Goal: Task Accomplishment & Management: Complete application form

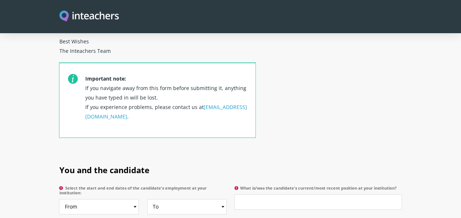
scroll to position [328, 0]
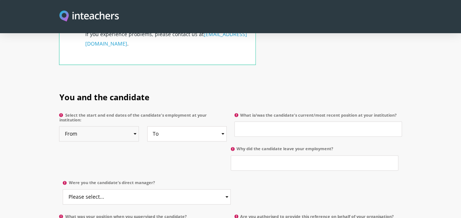
click at [115, 126] on select "From 2025 2024 2023 2022 2021 2020 2019 2018 2017 2016 2015 2014 2013 2012 2011…" at bounding box center [99, 133] width 80 height 15
click at [7, 104] on section "You and the candidate Select the start and end dates of the candidate's employm…" at bounding box center [230, 179] width 461 height 197
click at [117, 126] on select "From 2025 2024 2023 2022 2021 2020 2019 2018 2017 2016 2015 2014 2013 2012 2011…" at bounding box center [99, 133] width 80 height 15
click at [116, 126] on select "From 2025 2024 2023 2022 2021 2020 2019 2018 2017 2016 2015 2014 2013 2012 2011…" at bounding box center [99, 133] width 80 height 15
select select "2014"
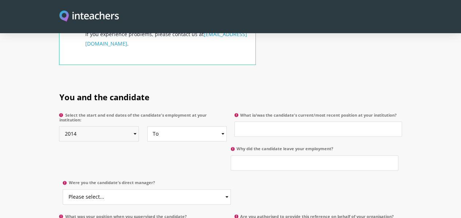
click at [59, 126] on select "From 2025 2024 2023 2022 2021 2020 2019 2018 2017 2016 2015 2014 2013 2012 2011…" at bounding box center [99, 133] width 80 height 15
click at [149, 126] on select "To Currently 2025 2024 2023 2022 2021 2020 2019 2018 2017 2016 2015 2014 2013 2…" at bounding box center [187, 133] width 80 height 15
click at [169, 126] on select "To Currently 2025 2024 2023 2022 2021 2020 2019 2018 2017 2016 2015 2014 2013 2…" at bounding box center [187, 133] width 80 height 15
select select "2024"
click at [147, 126] on select "To Currently 2025 2024 2023 2022 2021 2020 2019 2018 2017 2016 2015 2014 2013 2…" at bounding box center [187, 133] width 80 height 15
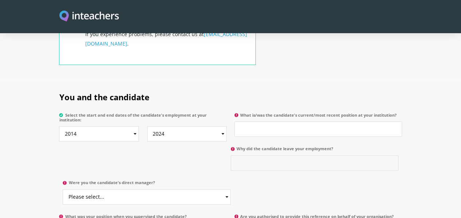
click at [231, 155] on input "Why did the candidate leave your employment?" at bounding box center [315, 162] width 168 height 15
type input "w"
type input "c"
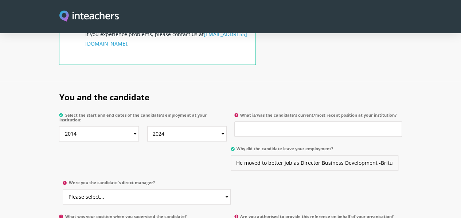
type input "He moved to better job as Director Business Development -Britus Education"
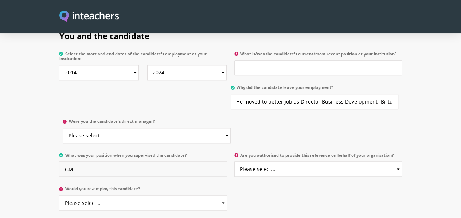
scroll to position [401, 0]
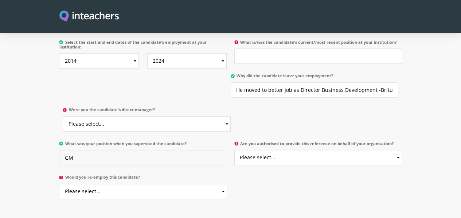
type input "GM"
click at [61, 184] on select "Please select... Yes No" at bounding box center [143, 191] width 168 height 15
select select "Yes"
click at [59, 184] on select "Please select... Yes No" at bounding box center [143, 191] width 168 height 15
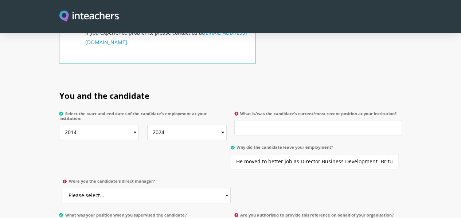
scroll to position [328, 0]
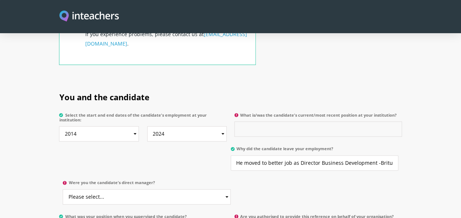
click at [266, 121] on input "What is/was the candidate's current/most recent position at your institution?" at bounding box center [318, 128] width 168 height 15
type input "E"
type input "excutive director and co-founder"
click at [230, 189] on select "Please select... Yes No" at bounding box center [147, 196] width 168 height 15
select select "No"
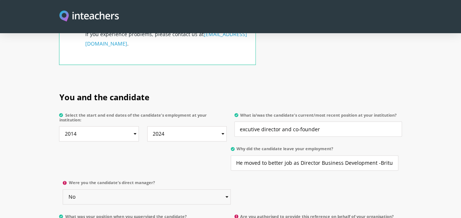
click at [230, 189] on select "Please select... Yes No" at bounding box center [147, 196] width 168 height 15
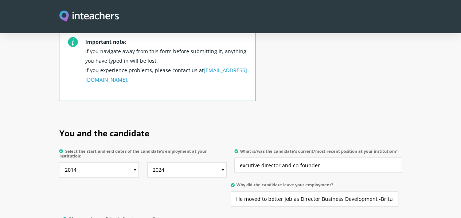
scroll to position [292, 0]
drag, startPoint x: 320, startPoint y: 144, endPoint x: 348, endPoint y: 143, distance: 28.1
click at [321, 158] on input "excutive director and co-founder" at bounding box center [318, 165] width 168 height 15
click at [286, 158] on input "excutive director and co-founder resonsiple about Business develpment stretegic…" at bounding box center [318, 165] width 168 height 15
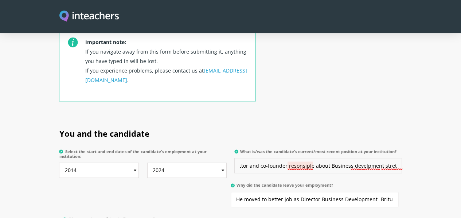
click at [285, 158] on input "excutive director and co-founder resonsiple about Business develpment stretegic…" at bounding box center [318, 165] width 168 height 15
click at [402, 158] on input "excutive director and co-founder one of his tasks resonsiple about Business dev…" at bounding box center [318, 165] width 168 height 15
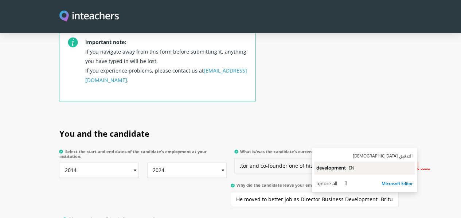
type input "excutive director and co-founder one of his tasks resonsiple about Business dev…"
click at [338, 167] on span "development" at bounding box center [331, 167] width 30 height 7
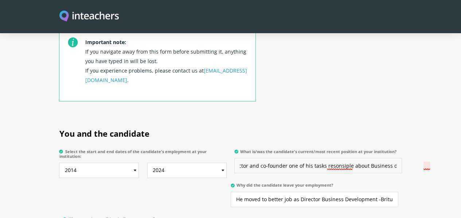
click at [402, 158] on input "excutive director and co-founder one of his tasks resonsiple about Business dev…" at bounding box center [318, 165] width 168 height 15
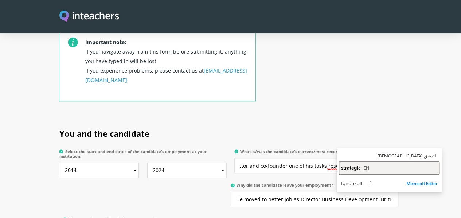
click at [374, 167] on div "strategic EN" at bounding box center [389, 167] width 96 height 7
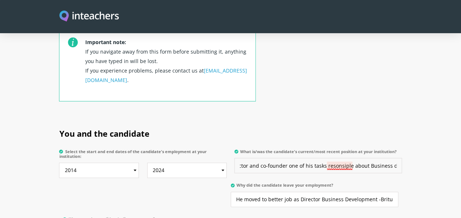
click at [342, 158] on input "excutive director and co-founder one of his tasks resonsiple about Business dev…" at bounding box center [318, 165] width 168 height 15
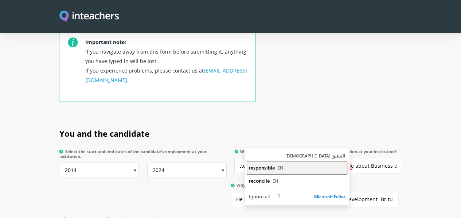
click at [312, 164] on button "responsible EN" at bounding box center [297, 167] width 101 height 13
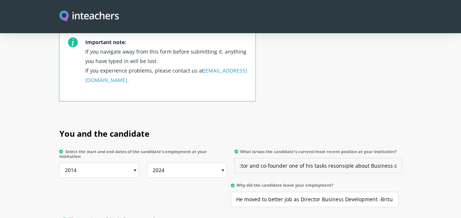
scroll to position [0, 0]
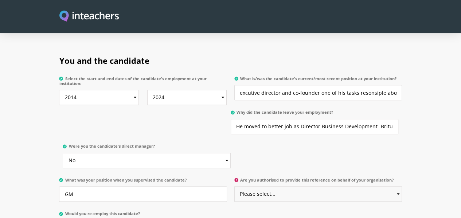
click at [269, 186] on select "Please select... Yes No" at bounding box center [318, 193] width 168 height 15
select select "Yes"
click at [235, 186] on select "Please select... Yes No" at bounding box center [318, 193] width 168 height 15
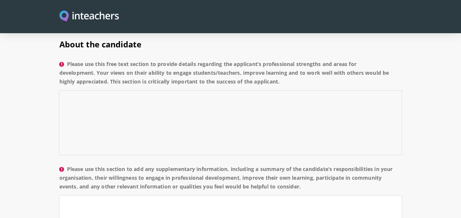
scroll to position [620, 0]
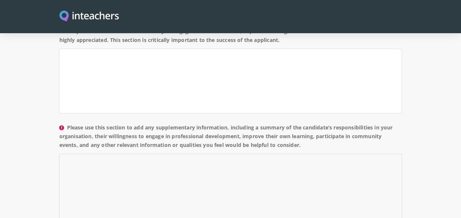
click at [109, 153] on textarea "Please use this section to add any supplementary information, including a summa…" at bounding box center [230, 185] width 343 height 65
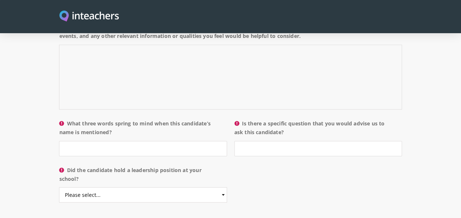
scroll to position [729, 0]
click at [59, 187] on select "Please select... Yes No" at bounding box center [143, 194] width 168 height 15
select select "Yes"
click at [59, 187] on select "Please select... Yes No" at bounding box center [143, 194] width 168 height 15
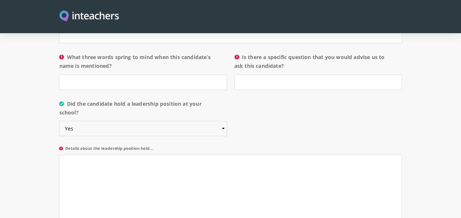
scroll to position [802, 0]
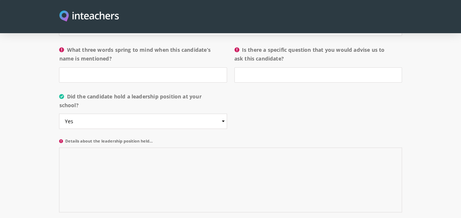
click at [59, 148] on textarea "Details about the leadership position held..." at bounding box center [230, 180] width 343 height 65
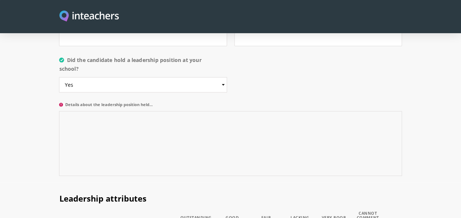
scroll to position [875, 0]
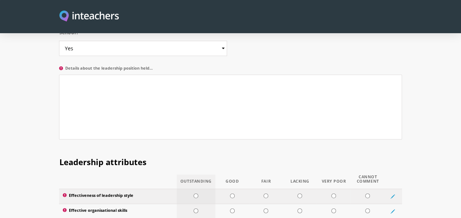
click at [194, 194] on input "radio" at bounding box center [196, 196] width 5 height 5
radio input "true"
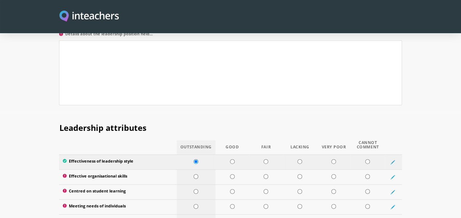
scroll to position [948, 0]
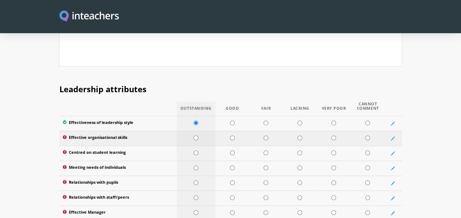
click at [194, 136] on input "radio" at bounding box center [196, 138] width 5 height 5
radio input "true"
click at [194, 151] on input "radio" at bounding box center [196, 153] width 5 height 5
radio input "true"
click at [194, 166] on input "radio" at bounding box center [196, 168] width 5 height 5
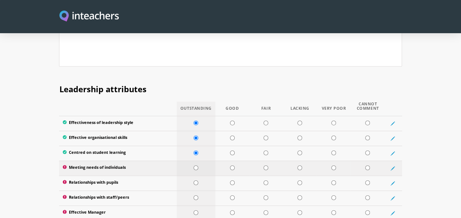
radio input "true"
click at [194, 180] on input "radio" at bounding box center [196, 182] width 5 height 5
radio input "true"
click at [186, 191] on td at bounding box center [196, 198] width 39 height 15
radio input "true"
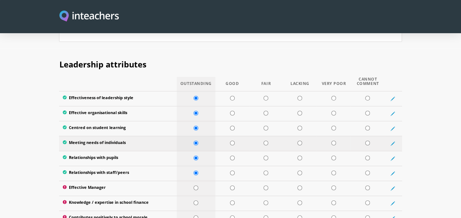
scroll to position [984, 0]
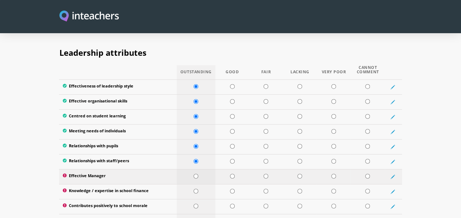
click at [194, 174] on input "radio" at bounding box center [196, 176] width 5 height 5
radio input "true"
click at [194, 189] on input "radio" at bounding box center [196, 191] width 5 height 5
radio input "true"
click at [194, 204] on input "radio" at bounding box center [196, 206] width 5 height 5
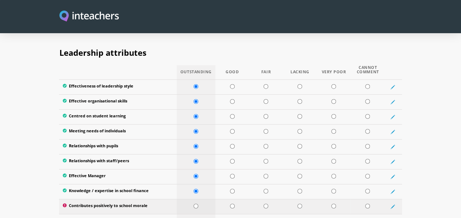
radio input "true"
click at [194, 218] on input "radio" at bounding box center [196, 221] width 5 height 5
radio input "true"
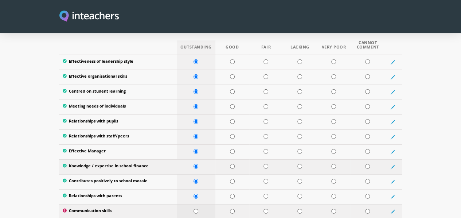
scroll to position [1021, 0]
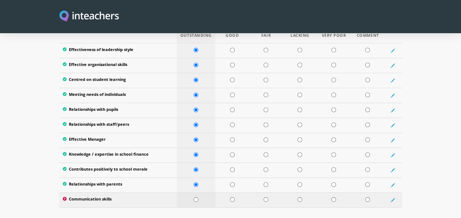
click at [194, 197] on input "radio" at bounding box center [196, 199] width 5 height 5
radio input "true"
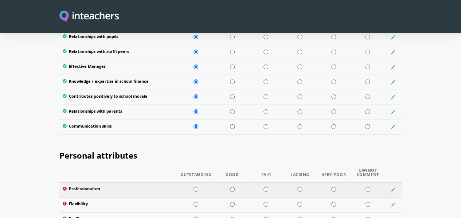
scroll to position [1130, 0]
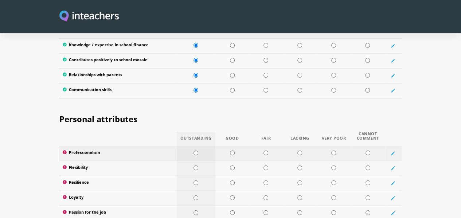
click at [194, 151] on input "radio" at bounding box center [196, 153] width 5 height 5
radio input "true"
click at [194, 166] on input "radio" at bounding box center [196, 168] width 5 height 5
radio input "true"
click at [188, 176] on td at bounding box center [196, 183] width 39 height 15
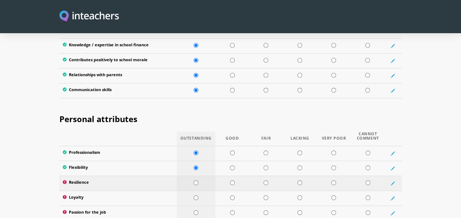
radio input "true"
click at [194, 195] on input "radio" at bounding box center [196, 197] width 5 height 5
radio input "true"
click at [194, 210] on input "radio" at bounding box center [196, 212] width 5 height 5
radio input "true"
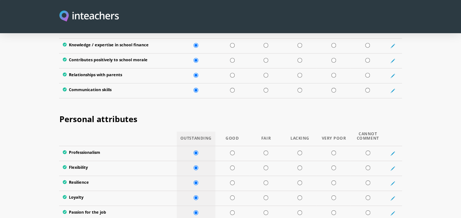
radio input "true"
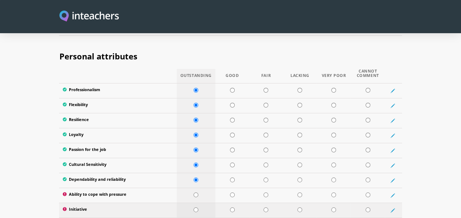
scroll to position [1203, 0]
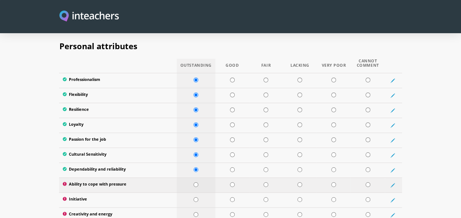
click at [194, 182] on input "radio" at bounding box center [196, 184] width 5 height 5
radio input "true"
click at [194, 197] on input "radio" at bounding box center [196, 199] width 5 height 5
radio input "true"
click at [194, 212] on input "radio" at bounding box center [196, 214] width 5 height 5
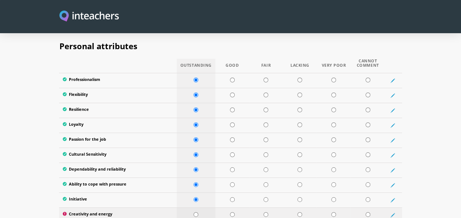
radio input "true"
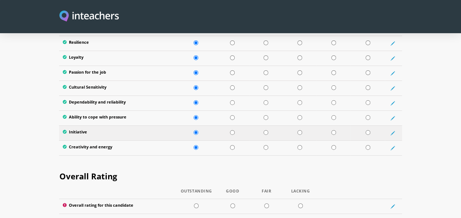
scroll to position [1312, 0]
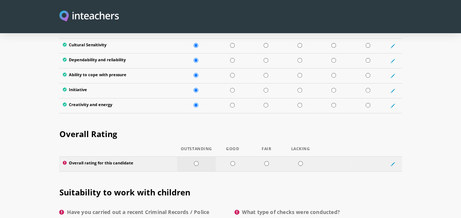
click at [194, 161] on input "radio" at bounding box center [196, 163] width 5 height 5
radio input "true"
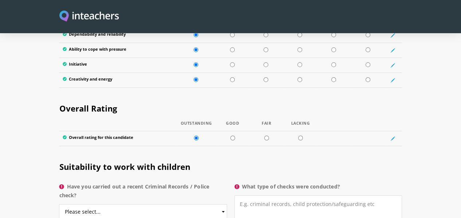
scroll to position [1349, 0]
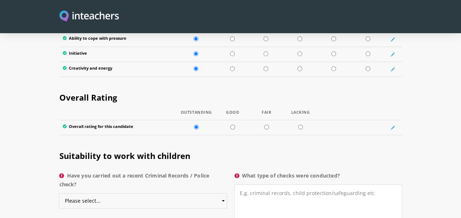
click at [221, 193] on select "Please select... Yes No Do not know" at bounding box center [143, 200] width 168 height 15
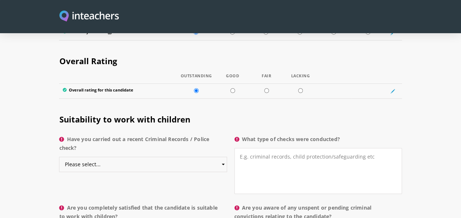
click at [222, 157] on select "Please select... Yes No Do not know" at bounding box center [143, 164] width 168 height 15
select select "No"
click at [59, 157] on select "Please select... Yes No Do not know" at bounding box center [143, 164] width 168 height 15
click at [300, 148] on textarea "What type of checks were conducted?" at bounding box center [318, 171] width 168 height 46
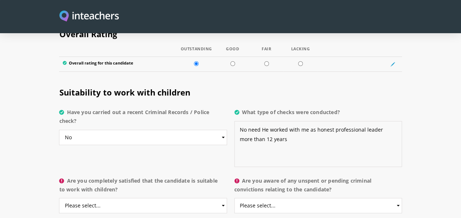
scroll to position [1422, 0]
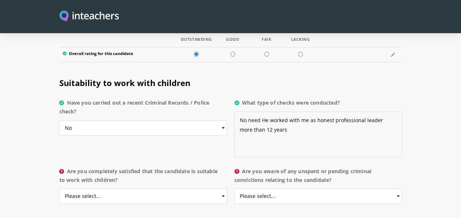
type textarea "No need He worked with me as honest professional leader more than 12 years"
click at [165, 188] on select "Please select... Yes No Do not know" at bounding box center [143, 195] width 168 height 15
select select "Yes"
click at [59, 188] on select "Please select... Yes No Do not know" at bounding box center [143, 195] width 168 height 15
click at [402, 188] on select "Please select... Yes No Do not know" at bounding box center [318, 195] width 168 height 15
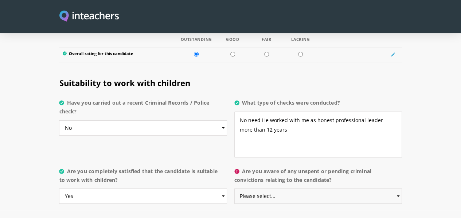
select select "No"
click at [235, 188] on select "Please select... Yes No Do not know" at bounding box center [318, 195] width 168 height 15
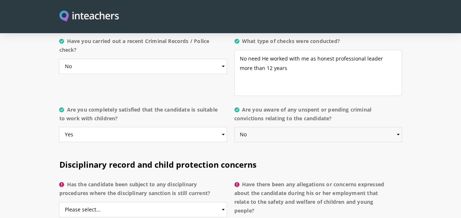
scroll to position [1495, 0]
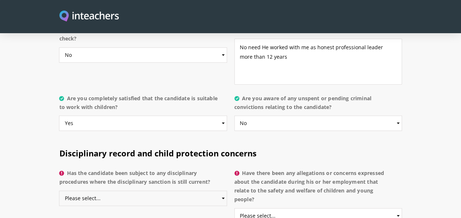
click at [224, 191] on select "Please select... Yes No Do not know" at bounding box center [143, 198] width 168 height 15
select select "No"
click at [59, 191] on select "Please select... Yes No Do not know" at bounding box center [143, 198] width 168 height 15
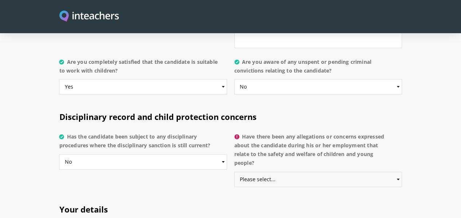
click at [402, 172] on select "Please select... Yes No Do not know" at bounding box center [318, 179] width 168 height 15
select select "No"
click at [235, 172] on select "Please select... Yes No Do not know" at bounding box center [318, 179] width 168 height 15
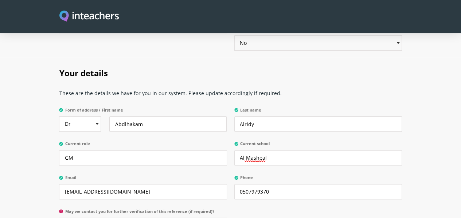
scroll to position [1677, 0]
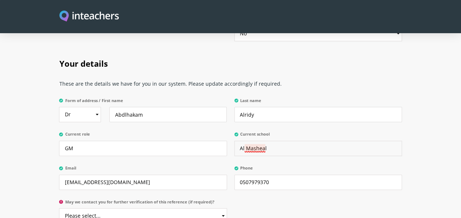
click at [279, 141] on input "Al Masheal" at bounding box center [318, 148] width 168 height 15
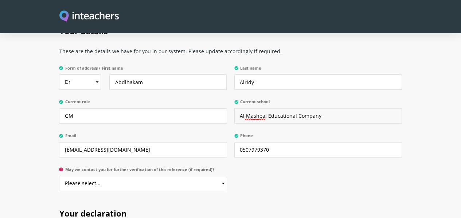
scroll to position [1750, 0]
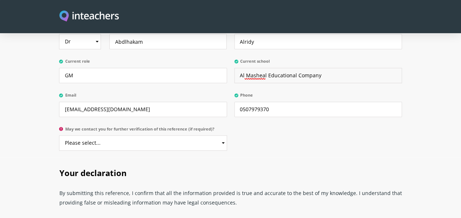
type input "Al Masheal Educational Company"
click at [80, 135] on select "Please select... Yes No" at bounding box center [143, 142] width 168 height 15
select select "Yes"
click at [59, 135] on select "Please select... Yes No" at bounding box center [143, 142] width 168 height 15
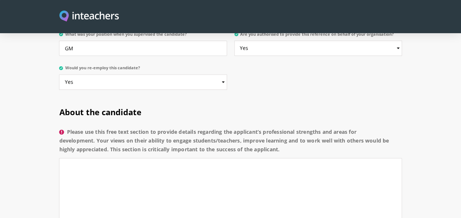
scroll to position [474, 0]
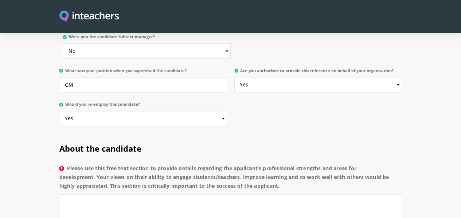
drag, startPoint x: 90, startPoint y: 137, endPoint x: 22, endPoint y: 100, distance: 78.6
copy div "About the candidate Please use this free text section to provide details regard…"
paste textarea "[PERSON_NAME] stands out for his commitment and vision. He built the enrollment…"
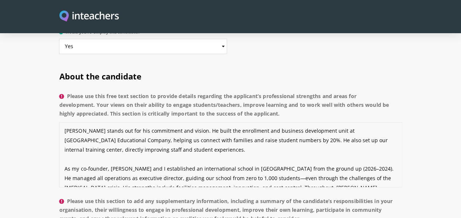
scroll to position [547, 0]
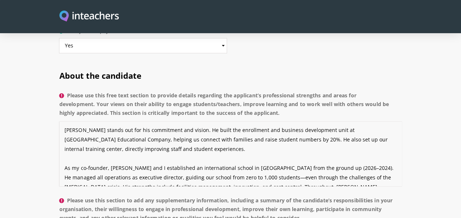
click at [280, 121] on textarea "[PERSON_NAME] stands out for his commitment and vision. He built the enrollment…" at bounding box center [230, 153] width 343 height 65
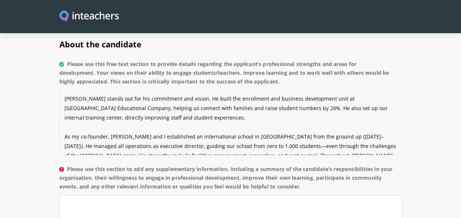
scroll to position [620, 0]
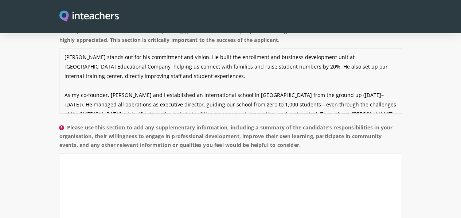
type textarea "[PERSON_NAME] stands out for his commitment and vision. He built the enrollment…"
click at [90, 153] on textarea "Please use this section to add any supplementary information, including a summa…" at bounding box center [230, 185] width 343 height 65
drag, startPoint x: 150, startPoint y: 100, endPoint x: 32, endPoint y: 82, distance: 119.1
click at [59, 123] on label "Please use this section to add any supplementary information, including a summa…" at bounding box center [230, 138] width 343 height 31
copy label "Please use this section to add any supplementary information, including a summa…"
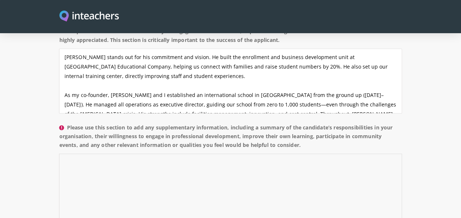
click at [127, 153] on textarea "Please use this section to add any supplementary information, including a summa…" at bounding box center [230, 185] width 343 height 65
paste textarea "From [DATE] to [DATE], [PERSON_NAME] played a key role in driving growth and im…"
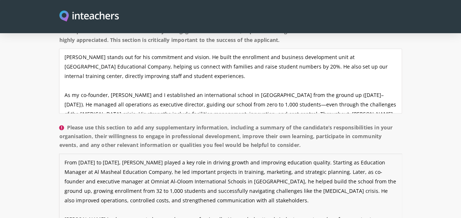
scroll to position [35, 0]
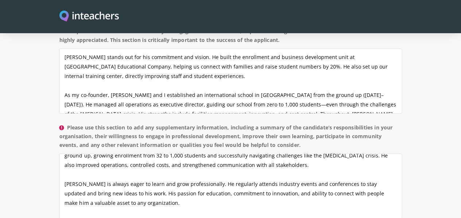
click at [18, 132] on section "About the candidate Please use this free text section to provide details regard…" at bounding box center [230, 194] width 461 height 414
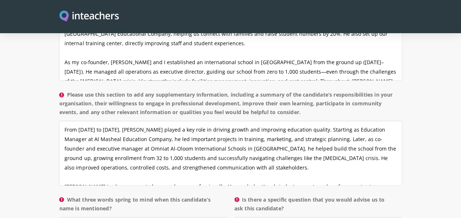
scroll to position [693, 0]
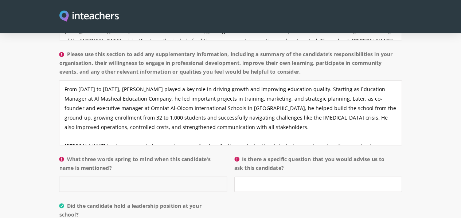
click at [144, 177] on input "What three words spring to mind when this candidate’s name is mentioned?" at bounding box center [143, 184] width 168 height 15
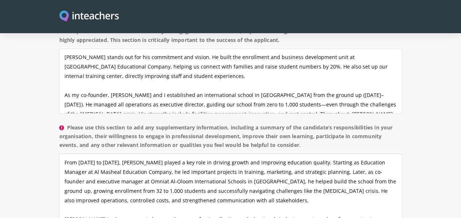
scroll to position [656, 0]
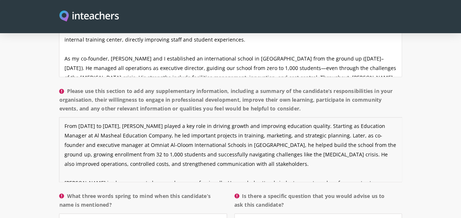
click at [125, 121] on textarea "From [DATE] to [DATE], [PERSON_NAME] played a key role in driving growth and im…" at bounding box center [230, 149] width 343 height 65
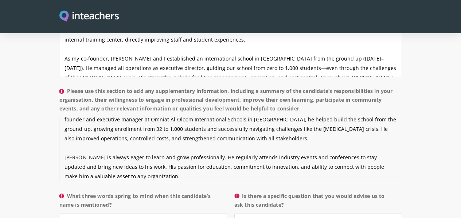
scroll to position [41, 0]
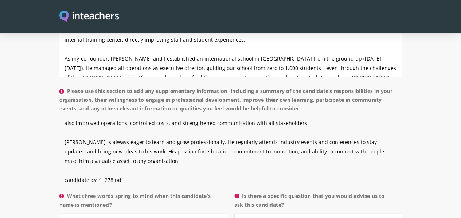
click at [129, 121] on textarea "From [DATE] to [DATE], [PERSON_NAME] played a key role in driving growth and im…" at bounding box center [230, 149] width 343 height 65
drag, startPoint x: 103, startPoint y: 125, endPoint x: 29, endPoint y: 117, distance: 74.5
click at [59, 117] on textarea "From [DATE] to [DATE], [PERSON_NAME] played a key role in driving growth and im…" at bounding box center [230, 149] width 343 height 65
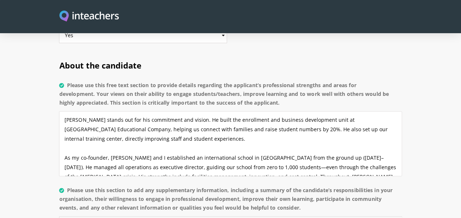
scroll to position [547, 0]
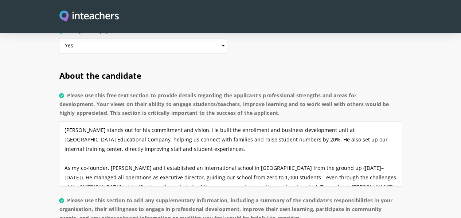
type textarea "From [DATE] to [DATE], [PERSON_NAME] played a key role in driving growth and im…"
click at [171, 121] on textarea "[PERSON_NAME] stands out for his commitment and vision. He built the enrollment…" at bounding box center [230, 153] width 343 height 65
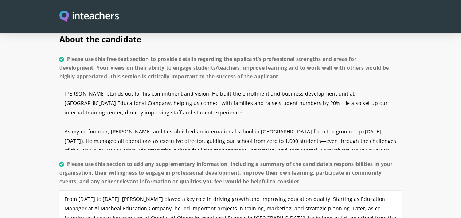
scroll to position [620, 0]
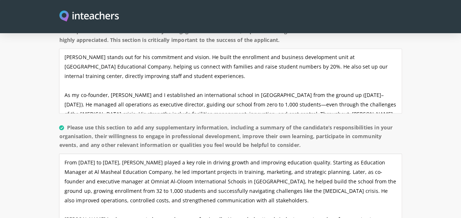
click at [12, 154] on section "About the candidate Please use this free text section to provide details regard…" at bounding box center [230, 194] width 461 height 414
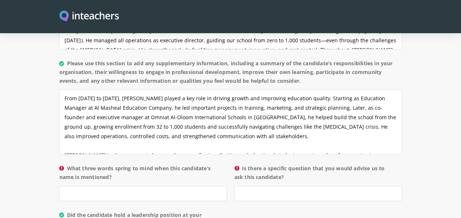
scroll to position [656, 0]
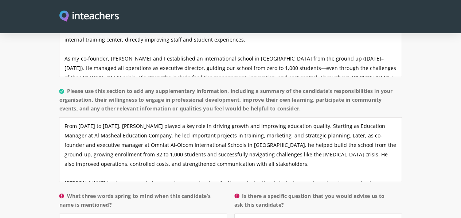
drag, startPoint x: 59, startPoint y: 166, endPoint x: 34, endPoint y: 157, distance: 26.6
click at [59, 191] on label "What three words spring to mind when this candidate’s name is mentioned?" at bounding box center [143, 202] width 168 height 22
copy label "What three words spring to mind when this candidate’s name is mentioned?"
click at [70, 213] on input "What three words spring to mind when this candidate’s name is mentioned?" at bounding box center [143, 220] width 168 height 15
paste input "Growth-driven, visionary, dedicated"
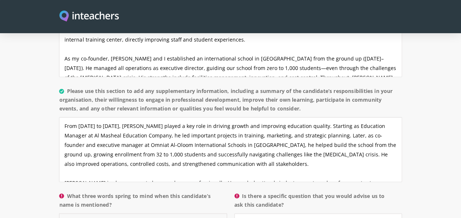
type input "Growth-driven, visionary, dedicated"
click at [9, 185] on section "About the candidate Please use this free text section to provide details regard…" at bounding box center [230, 157] width 461 height 414
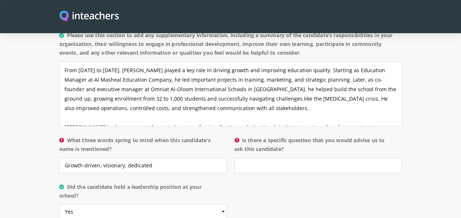
scroll to position [729, 0]
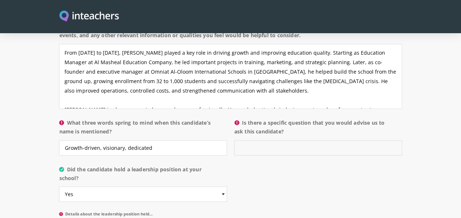
click at [247, 140] on input "Is there a specific question that you would advise us to ask this candidate?" at bounding box center [318, 147] width 168 height 15
drag, startPoint x: 264, startPoint y: 92, endPoint x: 241, endPoint y: 84, distance: 24.2
click at [241, 118] on label "Is there a specific question that you would advise us to ask this candidate?" at bounding box center [318, 129] width 168 height 22
copy label "Is there a specific question that you would advise us to ask this candidate?"
click at [248, 140] on input "Is there a specific question that you would advise us to ask this candidate?" at bounding box center [318, 147] width 168 height 15
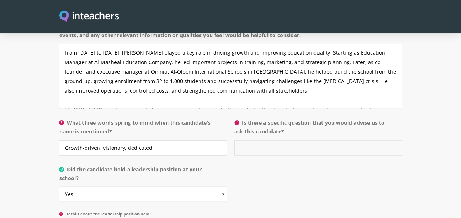
paste input "Can you share an example of a significant challenge you faced while leading sch…"
drag, startPoint x: 362, startPoint y: 105, endPoint x: 231, endPoint y: 107, distance: 130.9
click at [231, 116] on p "Is there a specific question that you would advise us to ask this candidate? Ca…" at bounding box center [316, 139] width 171 height 47
click at [289, 140] on input "Can you share an example of a significant challenge you faced while leading sch…" at bounding box center [318, 147] width 168 height 15
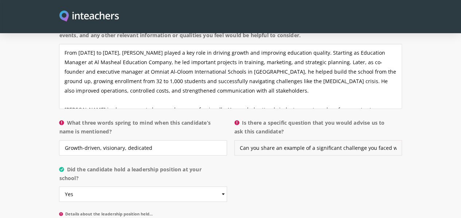
type input "Can you share an example of a significant challenge you faced while leading sch…"
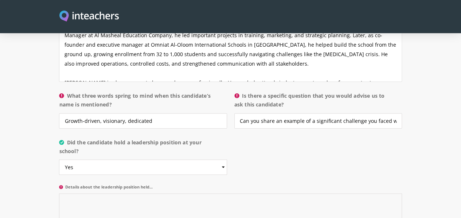
scroll to position [766, 0]
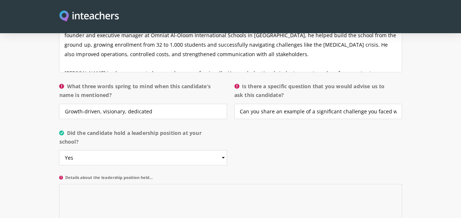
click at [179, 184] on textarea "Details about the leadership position held..." at bounding box center [230, 216] width 343 height 65
drag, startPoint x: 124, startPoint y: 131, endPoint x: 34, endPoint y: 131, distance: 90.4
click at [59, 175] on label "Details about the leadership position held..." at bounding box center [230, 179] width 343 height 9
copy label "Details about the leadership position held"
click at [135, 184] on textarea "Details about the leadership position held..." at bounding box center [230, 216] width 343 height 65
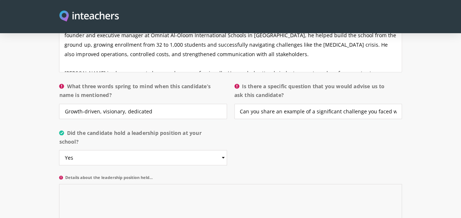
paste textarea "From [DATE] to [DATE], [PERSON_NAME] was Education Manager at Almasheal Educati…"
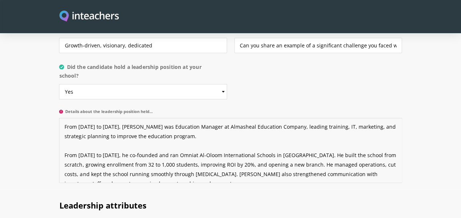
scroll to position [838, 0]
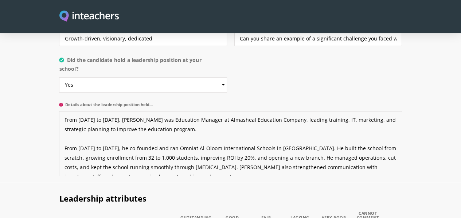
click at [291, 122] on textarea "From [DATE] to [DATE], [PERSON_NAME] was Education Manager at Almasheal Educati…" at bounding box center [230, 143] width 343 height 65
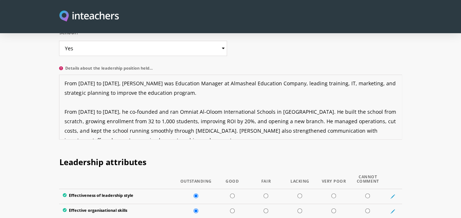
type textarea "From [DATE] to [DATE], [PERSON_NAME] was Education Manager at Almasheal Educati…"
click at [159, 146] on h2 "Leadership attributes" at bounding box center [230, 160] width 343 height 28
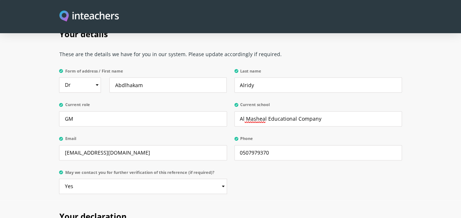
scroll to position [1713, 0]
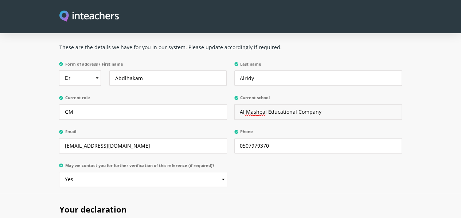
click at [339, 104] on input "Al Masheal Educational Company" at bounding box center [318, 111] width 168 height 15
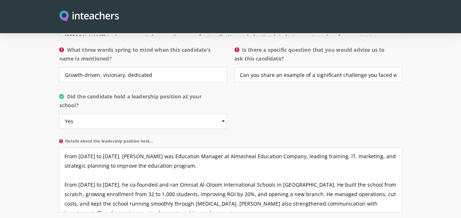
scroll to position [729, 0]
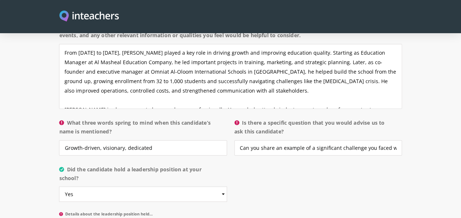
click at [247, 128] on div "About the candidate Please use this free text section to provide details regard…" at bounding box center [230, 85] width 343 height 414
click at [128, 140] on input "Growth-driven, visionary, dedicated" at bounding box center [143, 147] width 168 height 15
click at [68, 140] on input "Growth-driven, visionary, dedicated" at bounding box center [143, 147] width 168 height 15
click at [87, 140] on input "Growth-driven visionary, dedicated" at bounding box center [143, 147] width 168 height 15
type input "Growth-driven visionary dedicated"
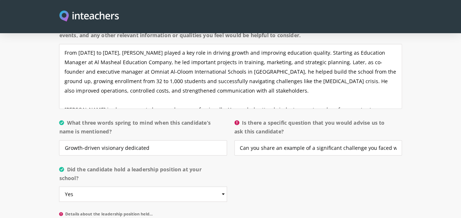
click at [227, 118] on p "What three words spring to mind when this candidate’s name is mentioned? Growth…" at bounding box center [144, 139] width 171 height 47
click at [273, 140] on input "Can you share an example of a significant challenge you faced while leading sch…" at bounding box center [318, 147] width 168 height 15
drag, startPoint x: 241, startPoint y: 110, endPoint x: 427, endPoint y: 113, distance: 186.7
click at [402, 140] on input "Can you share an example of a significant challenge you faced while leading sch…" at bounding box center [318, 147] width 168 height 15
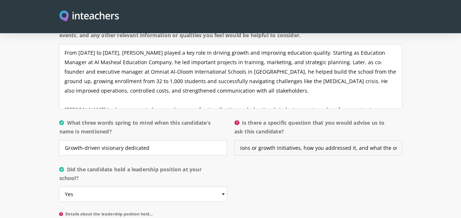
click at [330, 140] on input "Can you share an example of a significant challenge you faced while leading sch…" at bounding box center [318, 147] width 168 height 15
drag, startPoint x: 420, startPoint y: 109, endPoint x: 444, endPoint y: 111, distance: 24.5
click at [445, 110] on section "About the candidate Please use this free text section to provide details regard…" at bounding box center [230, 85] width 461 height 414
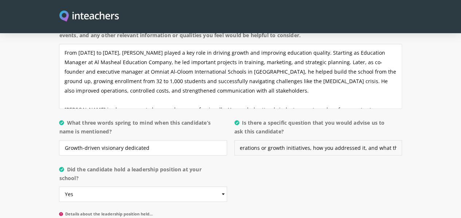
type input "Can you share an example of a significant challenge you faced while leading sch…"
click at [288, 118] on p "Is there a specific question that you would advise us to ask this candidate? Ca…" at bounding box center [316, 139] width 171 height 47
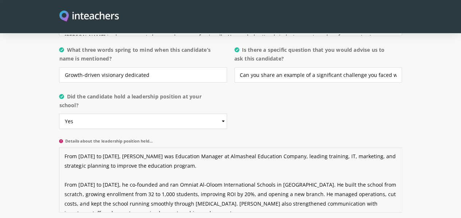
click at [105, 148] on textarea "From [DATE] to [DATE], [PERSON_NAME] was Education Manager at Almasheal Educati…" at bounding box center [230, 180] width 343 height 65
click at [138, 148] on textarea "From [DATE] to [DATE], [PERSON_NAME] was Education Manager at Almasheal Educati…" at bounding box center [230, 180] width 343 height 65
click at [100, 148] on textarea "From [DATE] to [DATE], [PERSON_NAME] was Education Manager at Almasheal Educati…" at bounding box center [230, 180] width 343 height 65
click at [186, 148] on textarea "From [DATE] to [DATE], [PERSON_NAME] was Education Manager at Almasheal Educati…" at bounding box center [230, 180] width 343 height 65
click at [73, 148] on textarea "From [DATE] to [DATE], [PERSON_NAME] was Education Manager at Almasheal Educati…" at bounding box center [230, 180] width 343 height 65
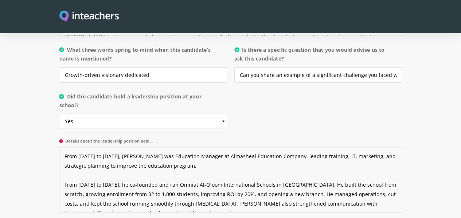
click at [59, 148] on textarea "From [DATE] to [DATE], [PERSON_NAME] was Education Manager at Almasheal Educati…" at bounding box center [230, 180] width 343 height 65
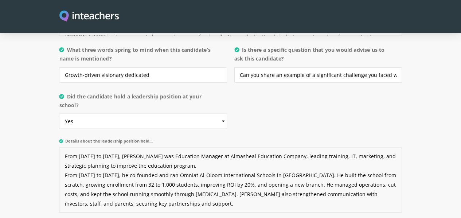
click at [119, 148] on textarea "From [DATE] to [DATE], [PERSON_NAME] was Education Manager at Almasheal Educati…" at bounding box center [230, 180] width 343 height 65
click at [296, 154] on textarea "From [DATE] to [DATE], [PERSON_NAME] was Education Manager at Almasheal Educati…" at bounding box center [230, 180] width 343 height 65
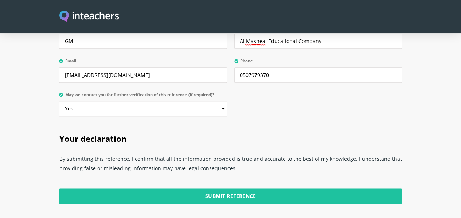
scroll to position [1823, 0]
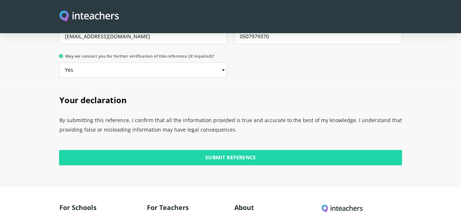
type textarea "From [DATE] to [DATE], [PERSON_NAME] was Education Manager at Almasheal Educati…"
click at [226, 150] on input "Submit Reference" at bounding box center [230, 157] width 343 height 15
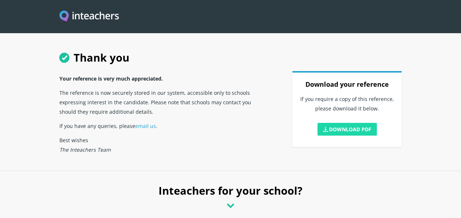
click at [371, 136] on link "Download PDF" at bounding box center [348, 129] width 60 height 13
click at [367, 136] on link "Download PDF" at bounding box center [348, 129] width 60 height 13
click at [276, 121] on div "Thank you Your reference is very much appreciated. The reference is now securel…" at bounding box center [231, 100] width 350 height 114
click at [364, 136] on link "Download PDF" at bounding box center [348, 129] width 60 height 13
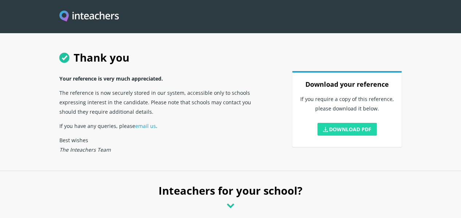
click at [377, 136] on link "Download PDF" at bounding box center [348, 129] width 60 height 13
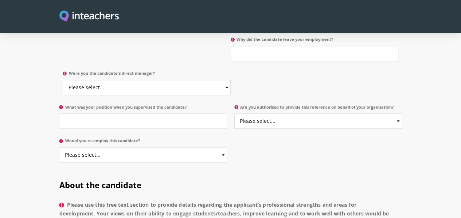
scroll to position [510, 0]
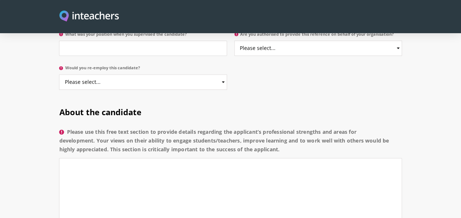
drag, startPoint x: 85, startPoint y: 99, endPoint x: 35, endPoint y: 84, distance: 52.0
click at [59, 128] on label "Please use this free text section to provide details regarding the applicant’s …" at bounding box center [230, 143] width 343 height 31
copy label "Please use this free text section to provide details regarding the applicant’s …"
